Goal: Navigation & Orientation: Go to known website

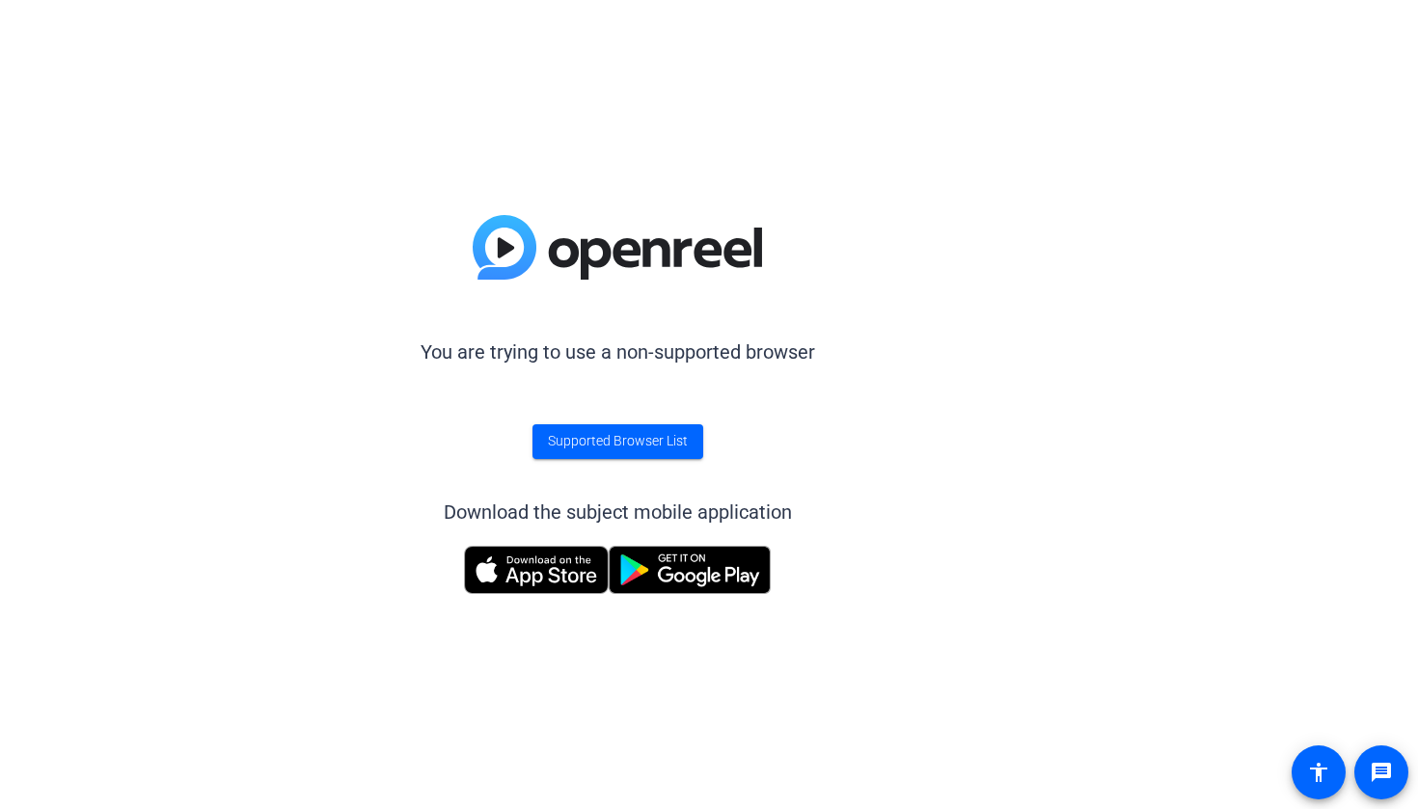
click at [531, 564] on img at bounding box center [536, 570] width 145 height 48
click at [624, 441] on span "Supported Browser List" at bounding box center [618, 441] width 140 height 20
